Goal: Task Accomplishment & Management: Use online tool/utility

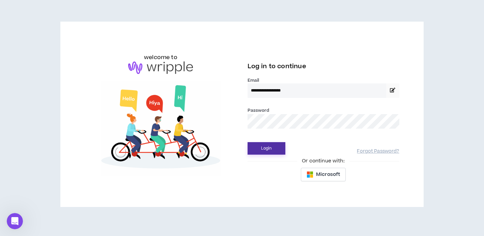
click at [276, 146] on button "Login" at bounding box center [266, 148] width 38 height 12
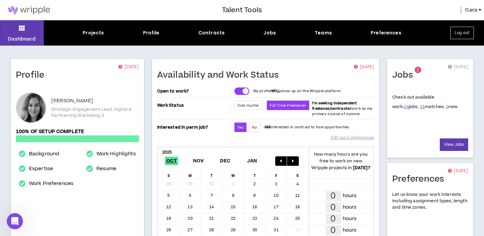
click at [99, 27] on div "Dashboard Projects Profile Contracts Jobs Teams Preferences Log out" at bounding box center [242, 32] width 484 height 25
click at [98, 32] on div "Projects" at bounding box center [93, 32] width 21 height 7
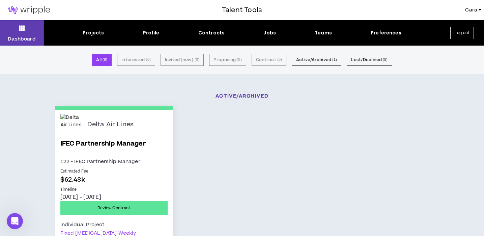
click at [119, 145] on link "IFEC Partnership Manager" at bounding box center [113, 148] width 107 height 18
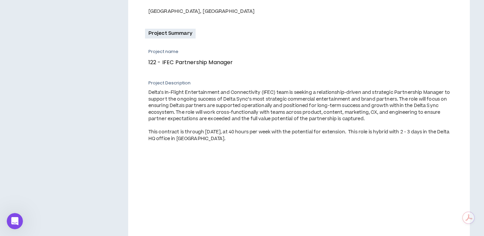
scroll to position [216, 0]
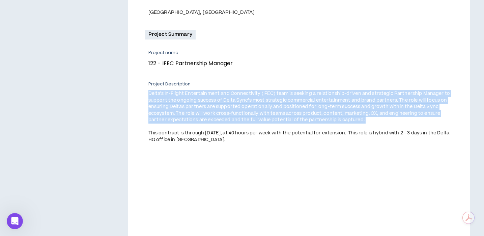
drag, startPoint x: 148, startPoint y: 92, endPoint x: 369, endPoint y: 127, distance: 223.5
click at [369, 127] on div "Delta’s In-Flight Entertainment and Connectivity (IFEC) team is seeking a relat…" at bounding box center [300, 116] width 304 height 53
copy div "Delta’s In-Flight Entertainment and Connectivity (IFEC) team is seeking a relat…"
